Goal: Navigation & Orientation: Find specific page/section

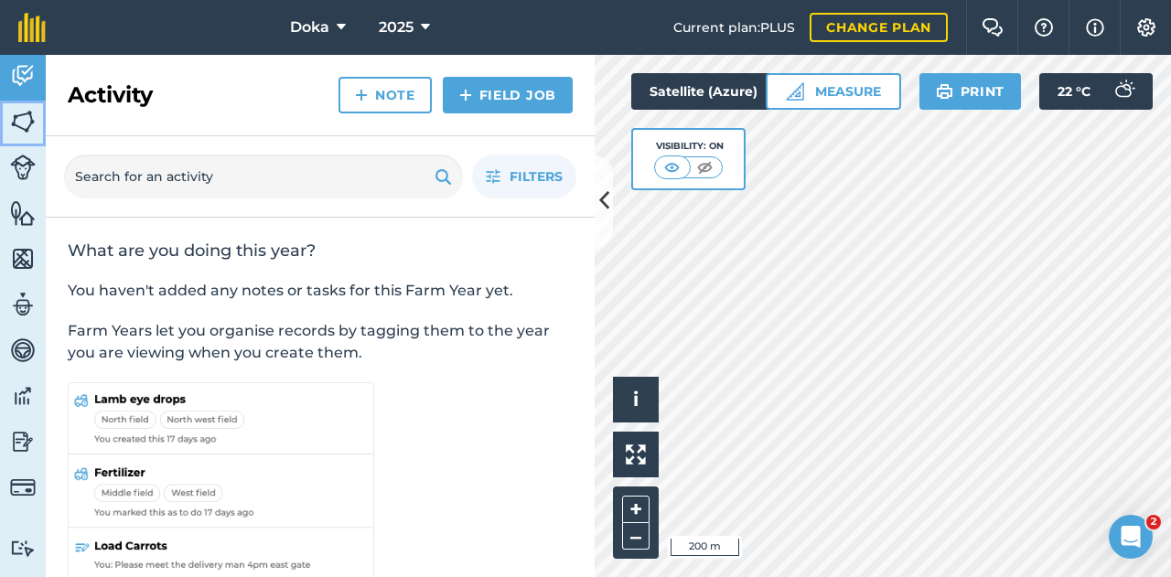
click at [31, 124] on img at bounding box center [23, 121] width 26 height 27
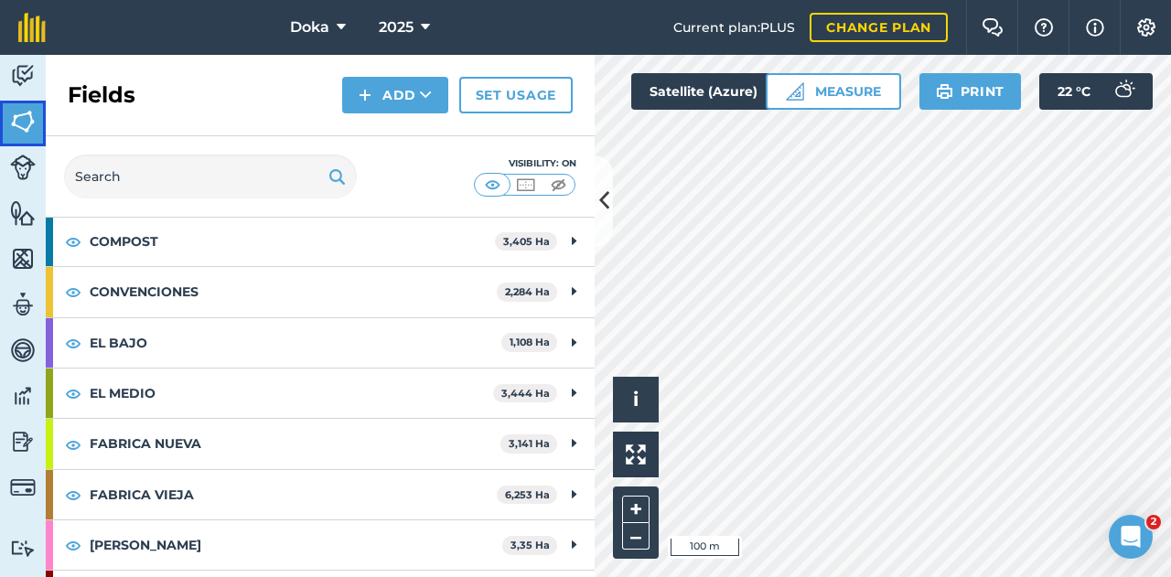
scroll to position [366, 0]
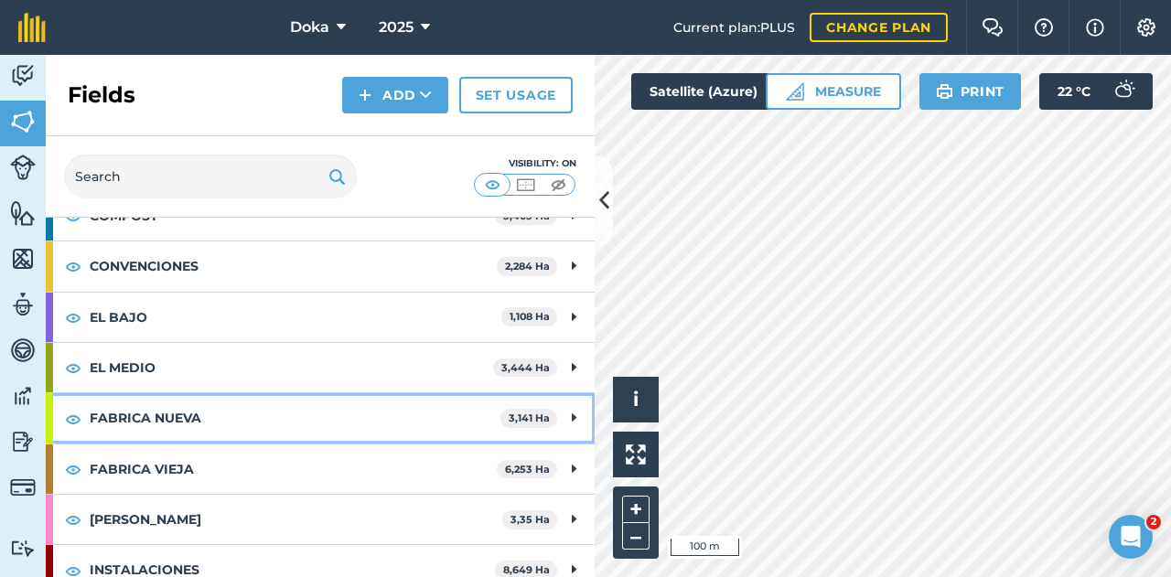
click at [307, 427] on strong "FABRICA NUEVA" at bounding box center [295, 417] width 411 height 49
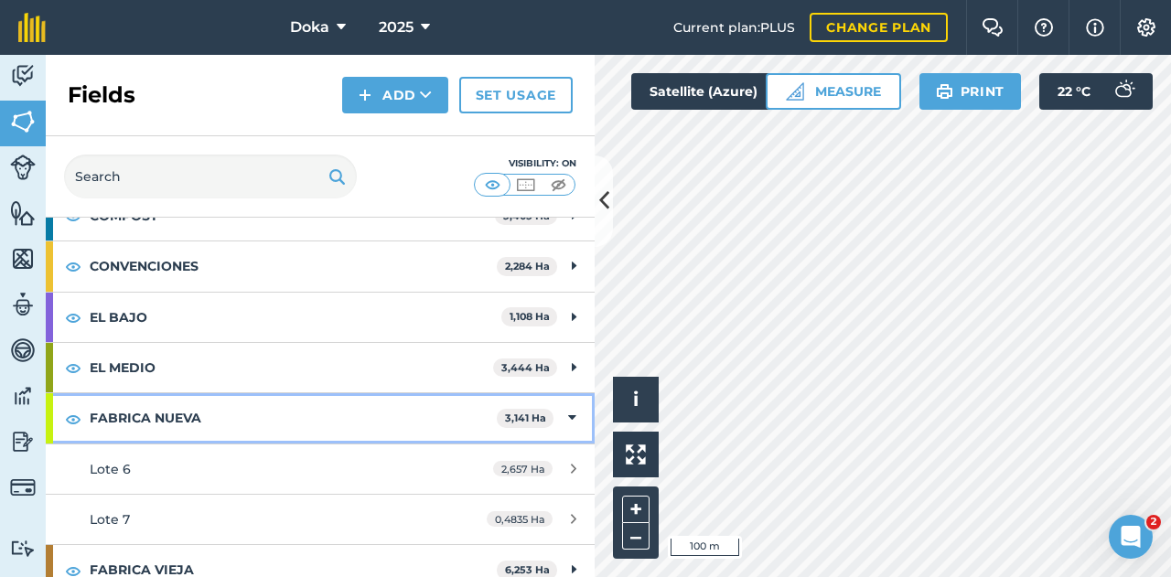
click at [291, 411] on strong "FABRICA NUEVA" at bounding box center [293, 417] width 407 height 49
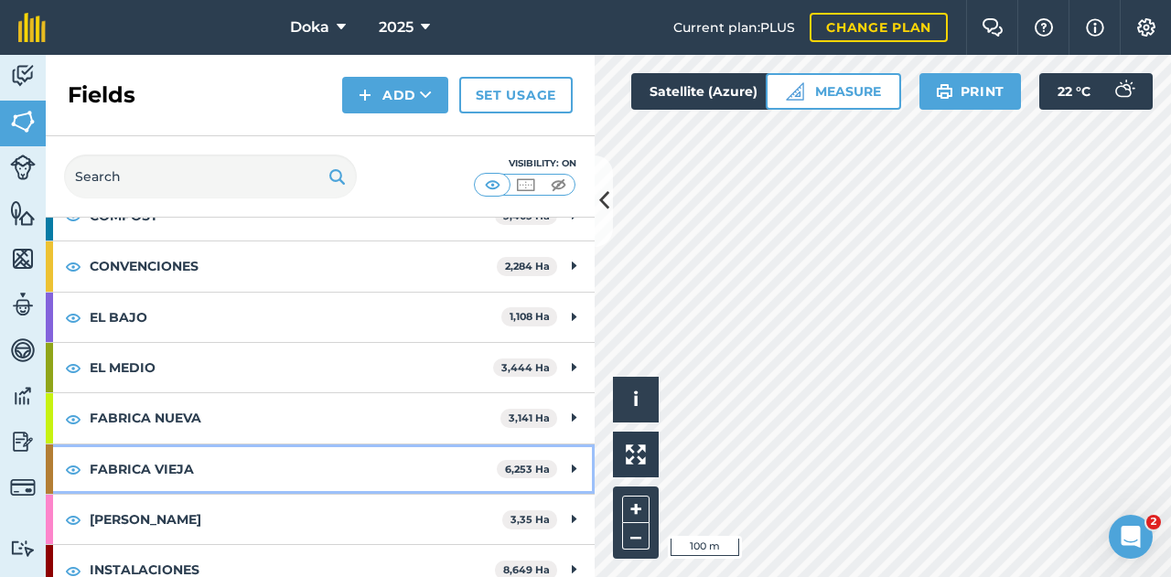
click at [260, 468] on strong "FABRICA VIEJA" at bounding box center [293, 469] width 407 height 49
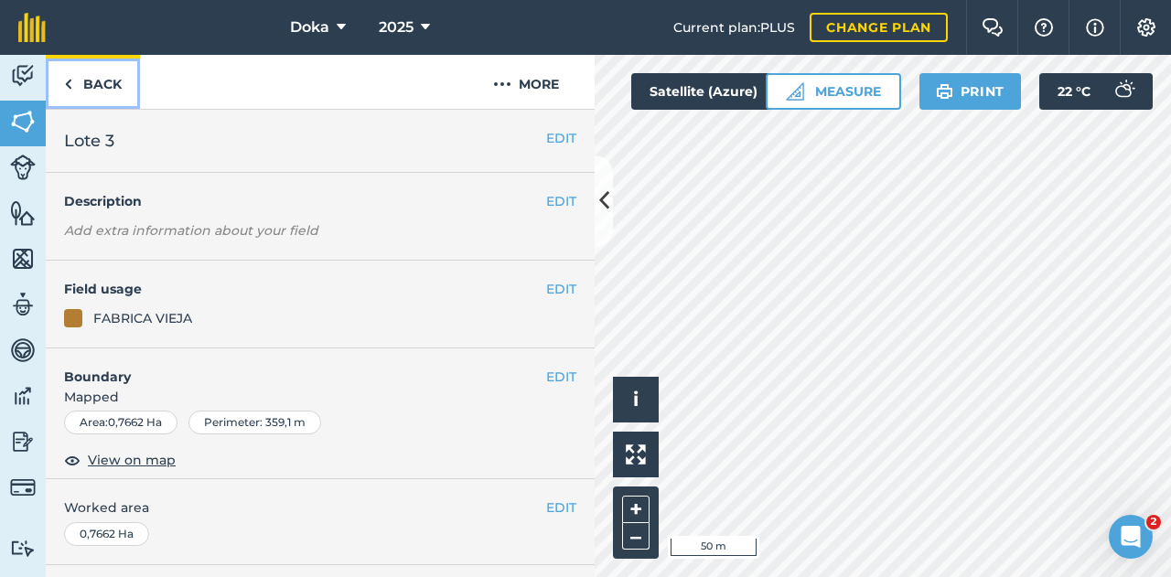
click at [67, 87] on img at bounding box center [68, 84] width 8 height 22
click at [89, 80] on link "Back" at bounding box center [93, 82] width 94 height 54
